Goal: Information Seeking & Learning: Check status

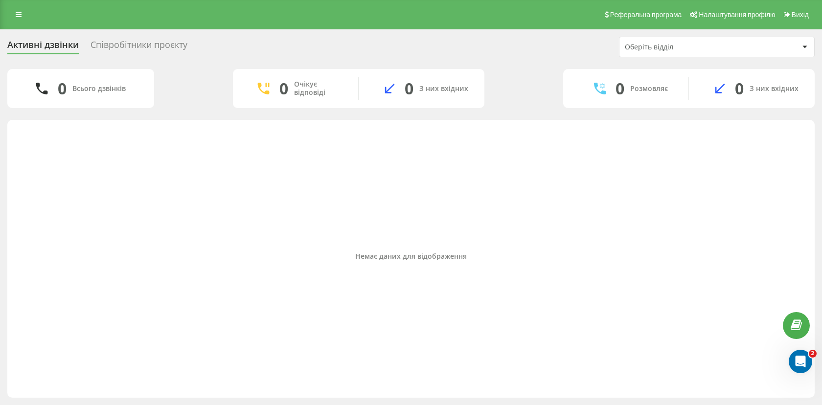
click at [118, 46] on div "Співробітники проєкту" at bounding box center [139, 47] width 97 height 15
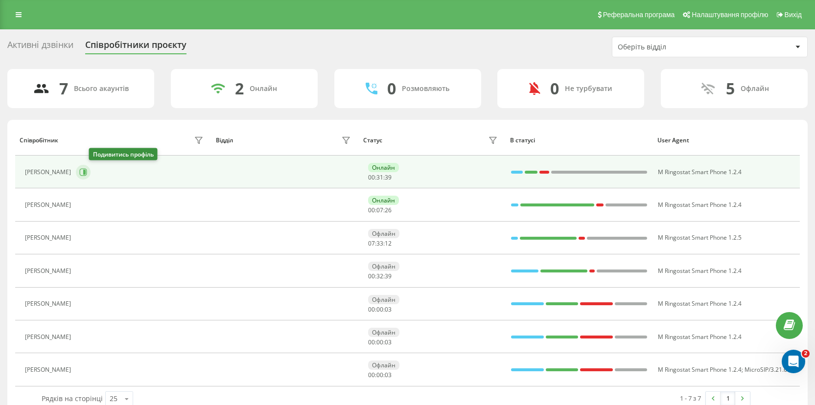
click at [86, 173] on icon at bounding box center [84, 172] width 2 height 5
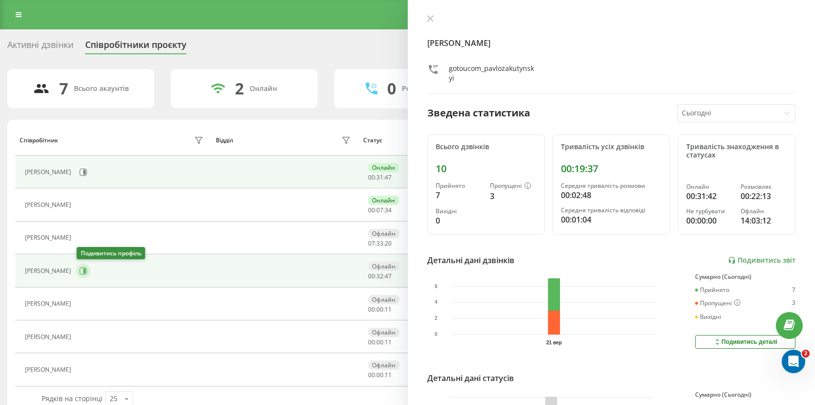
click at [85, 275] on button at bounding box center [83, 271] width 15 height 15
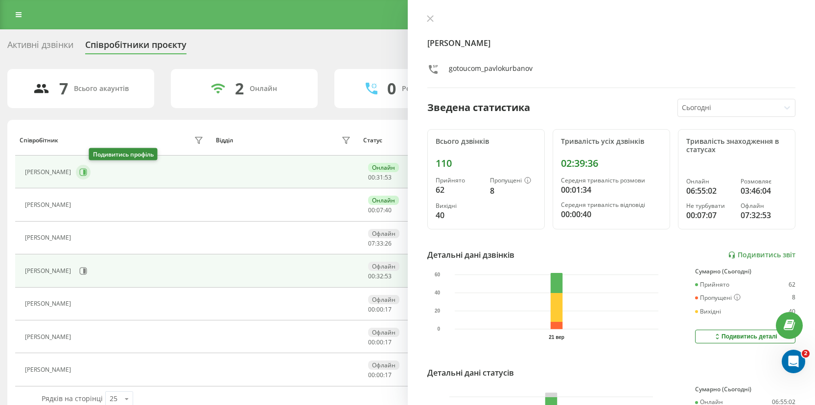
click at [87, 173] on icon at bounding box center [83, 172] width 8 height 8
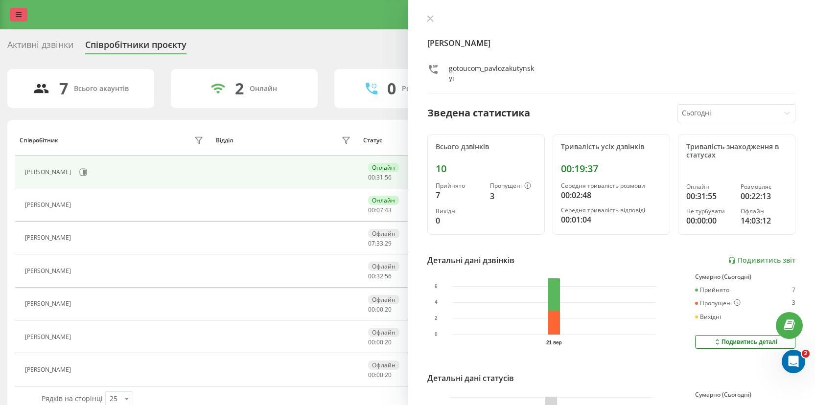
click at [10, 12] on link at bounding box center [19, 15] width 18 height 14
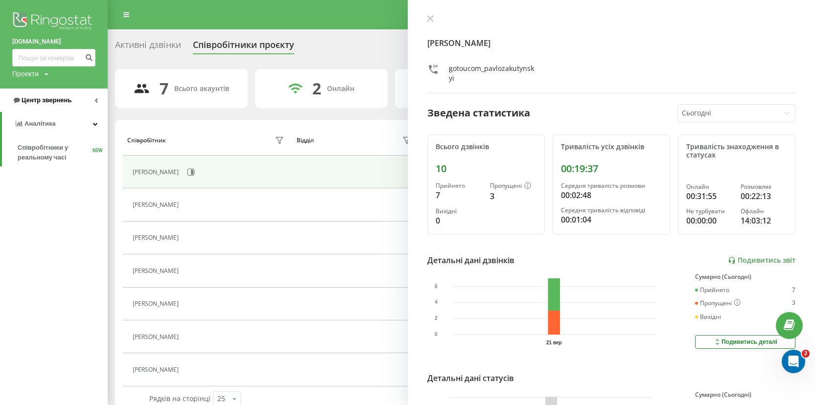
click at [47, 105] on span "Центр звернень" at bounding box center [41, 100] width 59 height 10
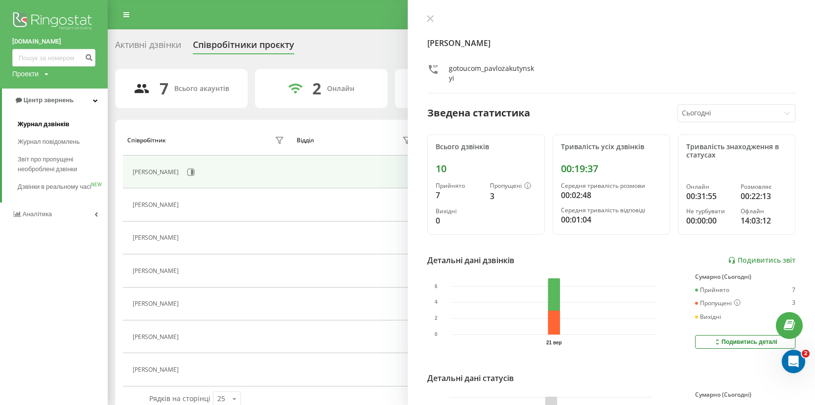
click at [48, 131] on link "Журнал дзвінків" at bounding box center [63, 125] width 90 height 18
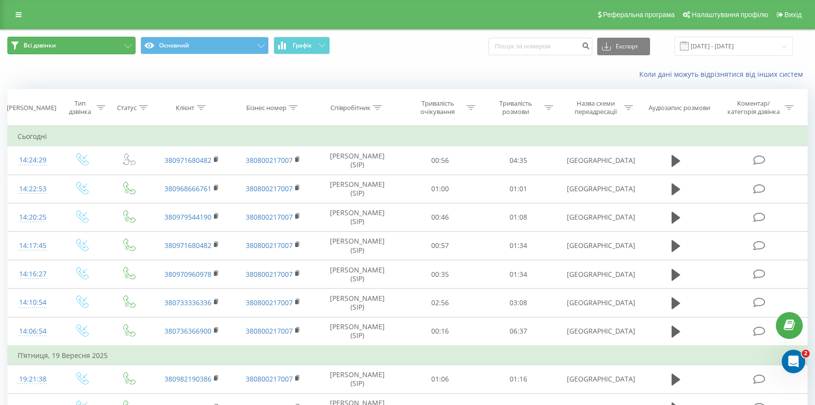
click at [125, 44] on button "Всі дзвінки" at bounding box center [71, 46] width 128 height 18
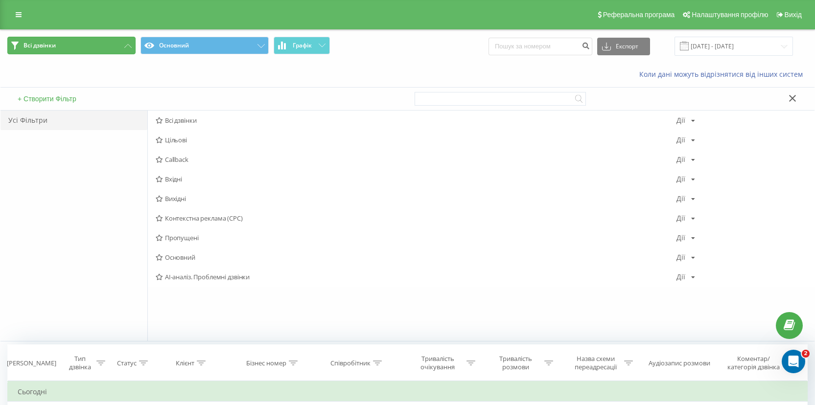
click at [125, 45] on icon at bounding box center [127, 46] width 7 height 4
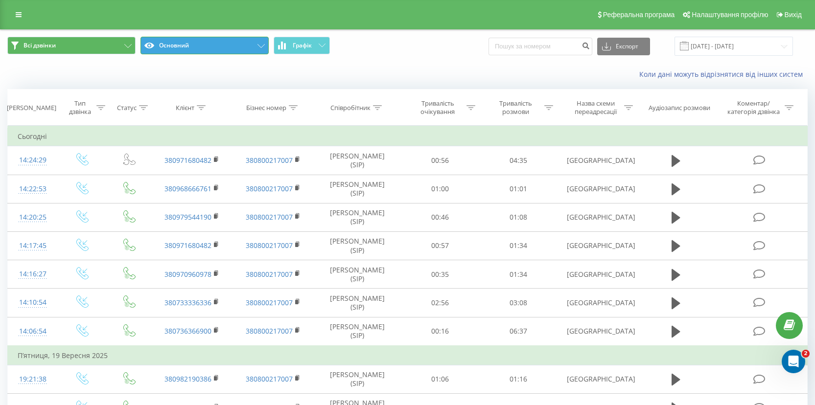
click at [179, 46] on button "Основний" at bounding box center [204, 46] width 128 height 18
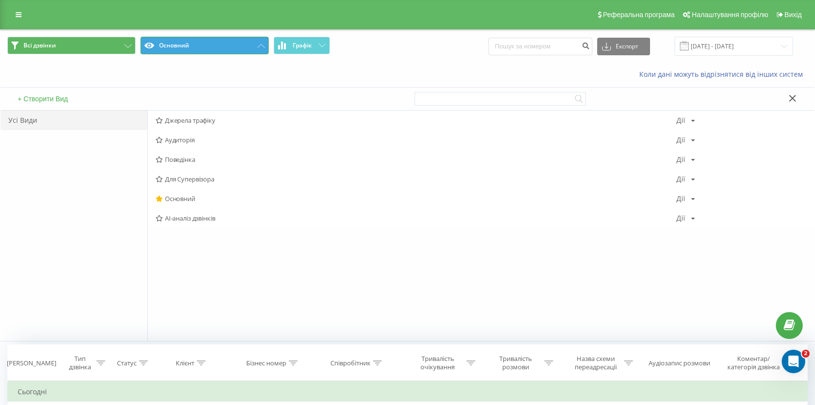
click at [179, 47] on button "Основний" at bounding box center [204, 46] width 128 height 18
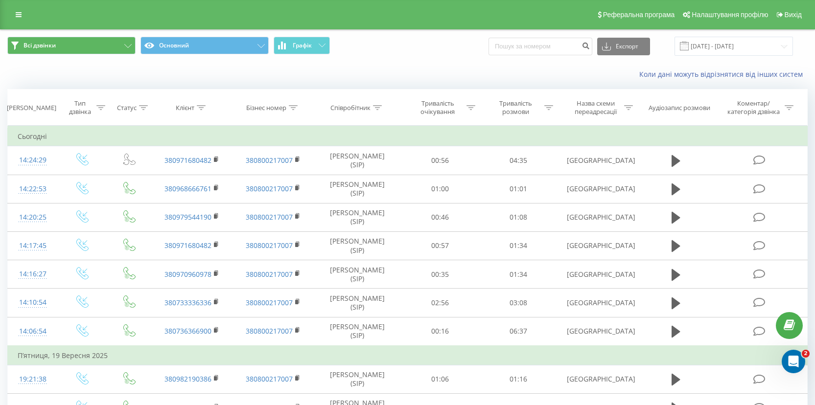
click at [17, 22] on div "Реферальна програма Налаштування профілю Вихід" at bounding box center [407, 14] width 815 height 29
click at [17, 16] on icon at bounding box center [19, 14] width 6 height 7
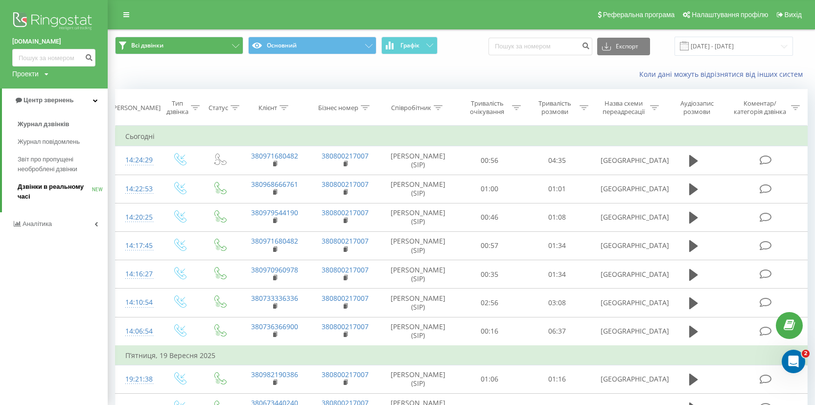
click at [54, 193] on span "Дзвінки в реальному часі" at bounding box center [55, 192] width 74 height 20
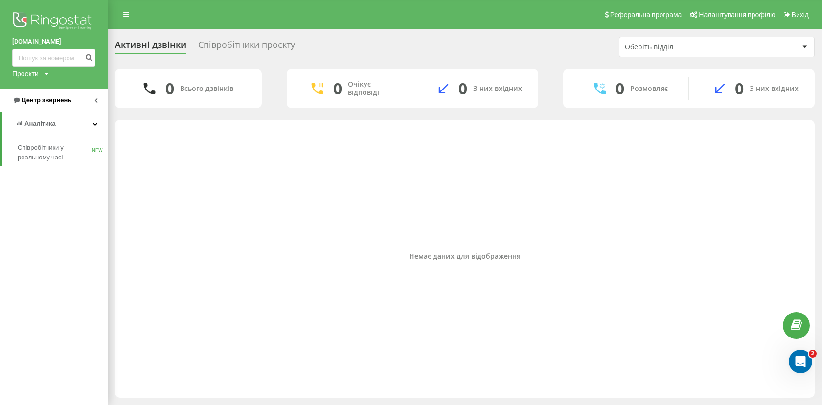
click at [84, 108] on link "Центр звернень" at bounding box center [54, 100] width 108 height 23
click at [74, 124] on link "Журнал дзвінків" at bounding box center [63, 125] width 90 height 18
